Goal: Find contact information: Find contact information

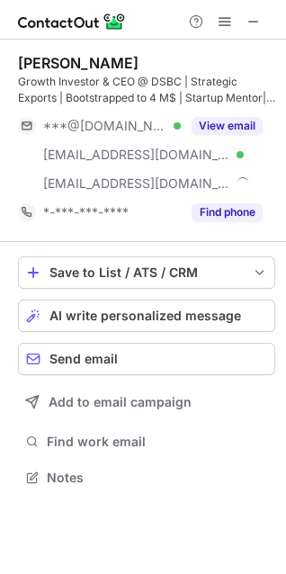
scroll to position [464, 286]
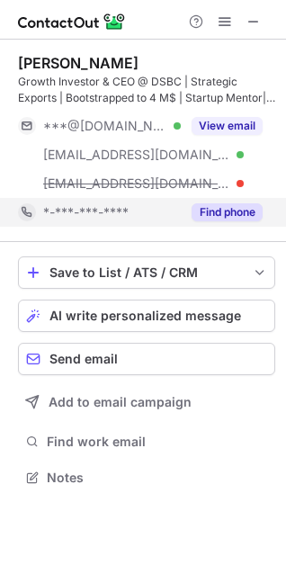
click at [220, 211] on button "Find phone" at bounding box center [227, 212] width 71 height 18
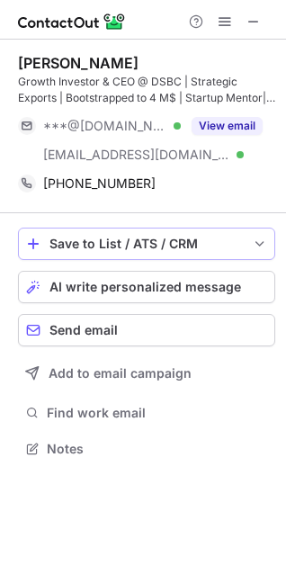
scroll to position [435, 286]
